Goal: Task Accomplishment & Management: Understand process/instructions

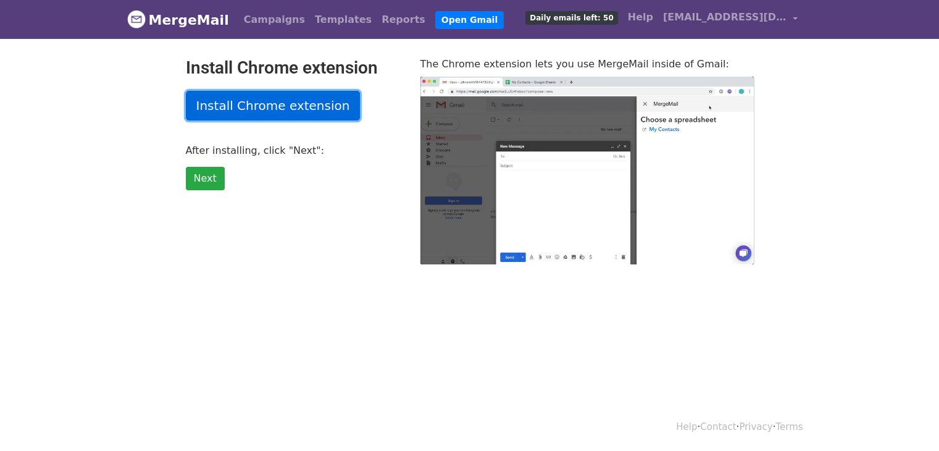
click at [245, 111] on link "Install Chrome extension" at bounding box center [273, 106] width 175 height 30
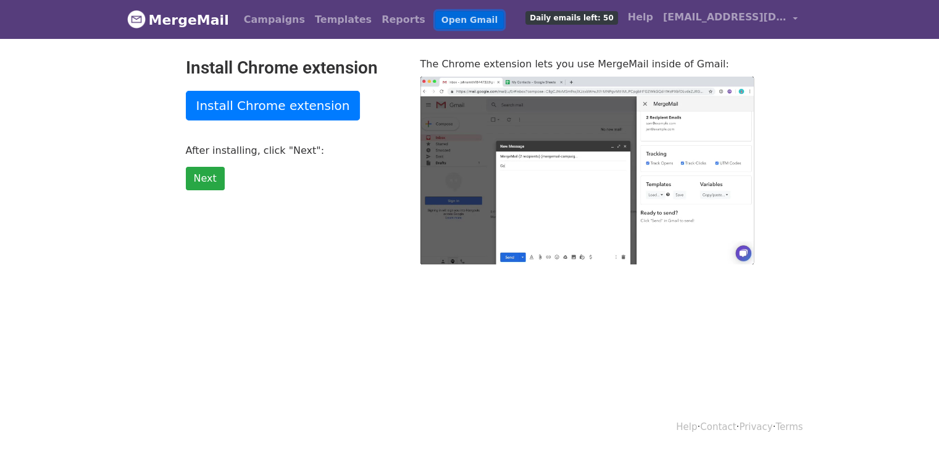
click at [435, 17] on link "Open Gmail" at bounding box center [469, 20] width 69 height 18
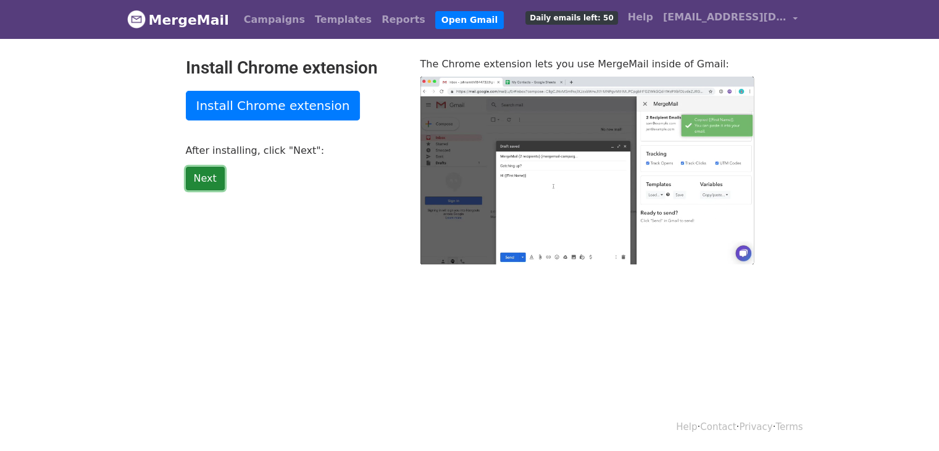
click at [206, 175] on link "Next" at bounding box center [205, 178] width 39 height 23
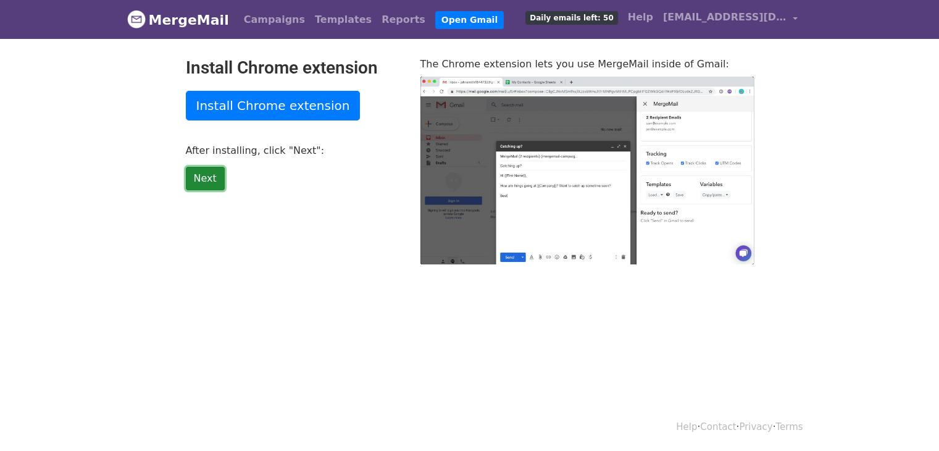
click at [206, 175] on link "Next" at bounding box center [205, 178] width 39 height 23
click at [332, 221] on div "Install Chrome extension Install Chrome extension After installing, click "Next…" at bounding box center [294, 160] width 235 height 207
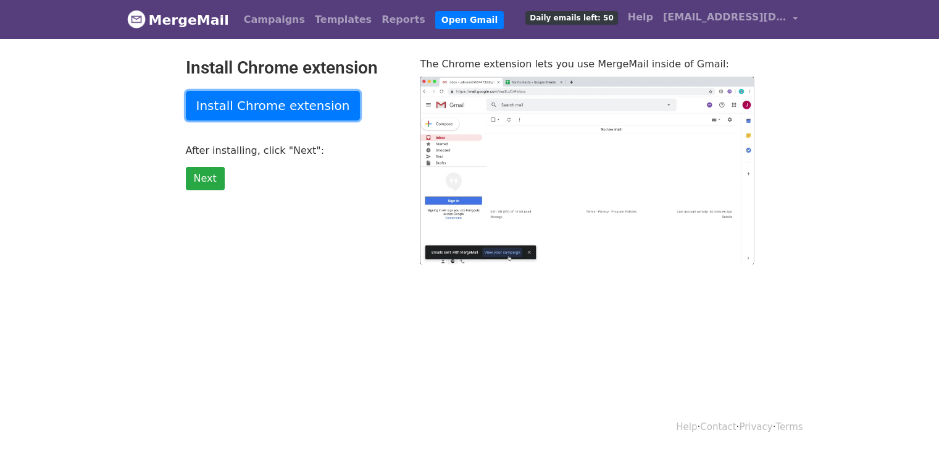
click at [214, 106] on link "Install Chrome extension" at bounding box center [273, 106] width 175 height 30
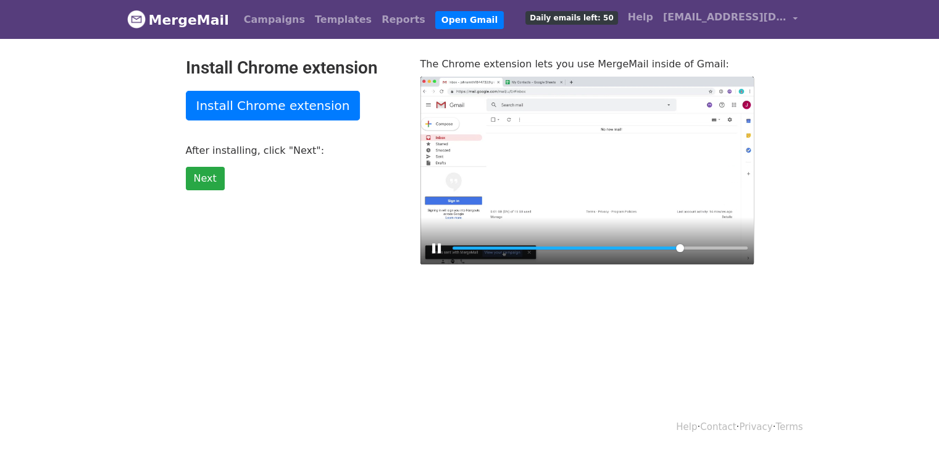
type input "79.83"
